Goal: Navigation & Orientation: Understand site structure

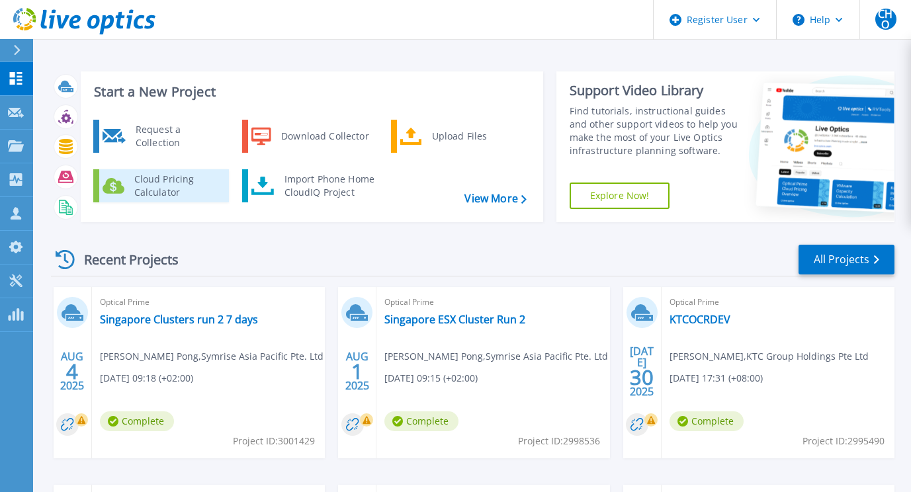
scroll to position [71, 0]
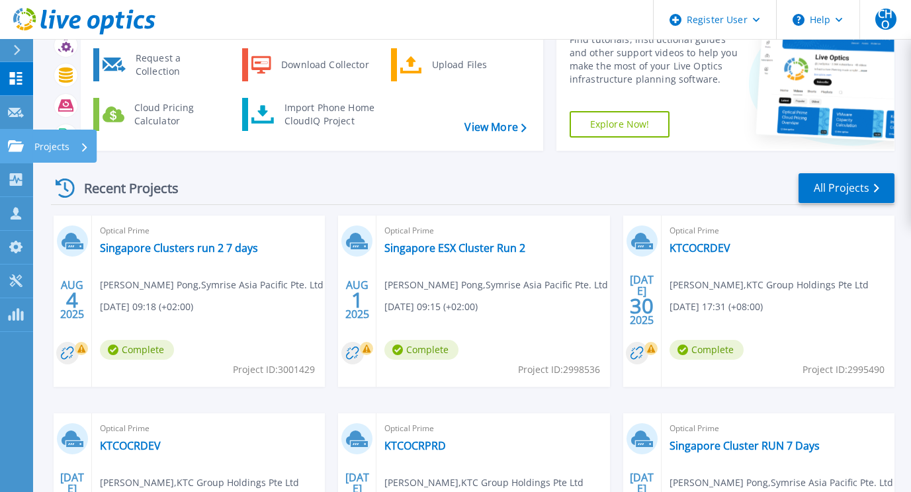
click at [12, 148] on icon at bounding box center [16, 145] width 16 height 11
click at [754, 185] on div "Recent Projects All Projects" at bounding box center [473, 188] width 844 height 33
click at [817, 204] on div "Recent Projects All Projects" at bounding box center [473, 188] width 844 height 33
click at [909, 233] on div "Start a New Project Request a Collection Download Collector Upload Files Cloud …" at bounding box center [472, 276] width 878 height 694
